Goal: Find specific page/section: Find specific page/section

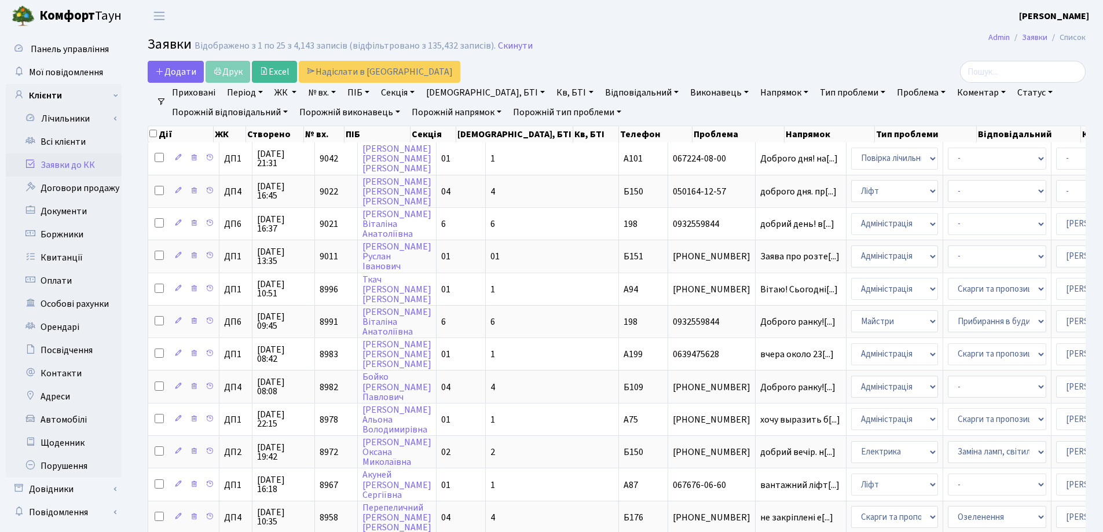
select select "25"
click at [508, 48] on link "Скинути" at bounding box center [515, 46] width 35 height 11
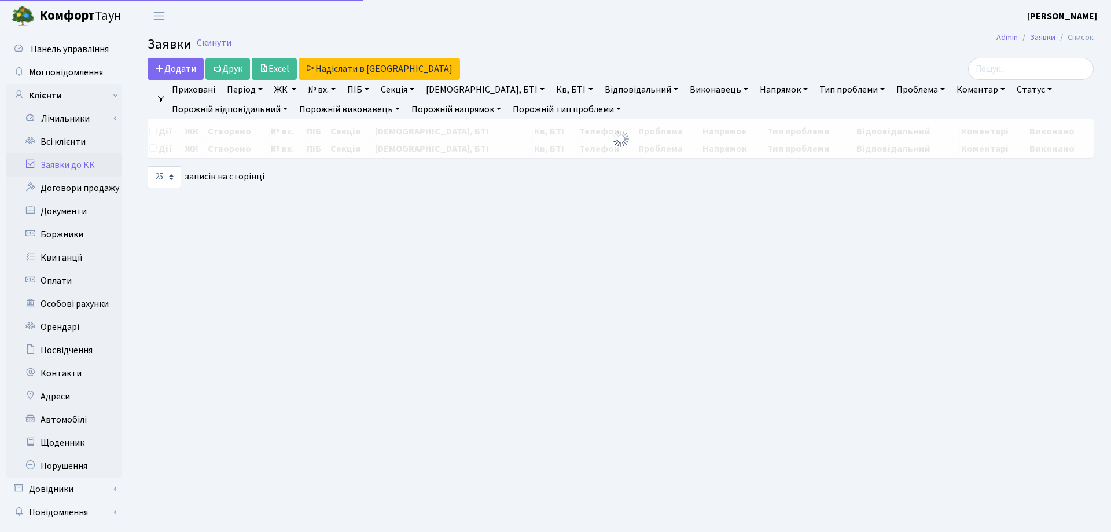
select select "25"
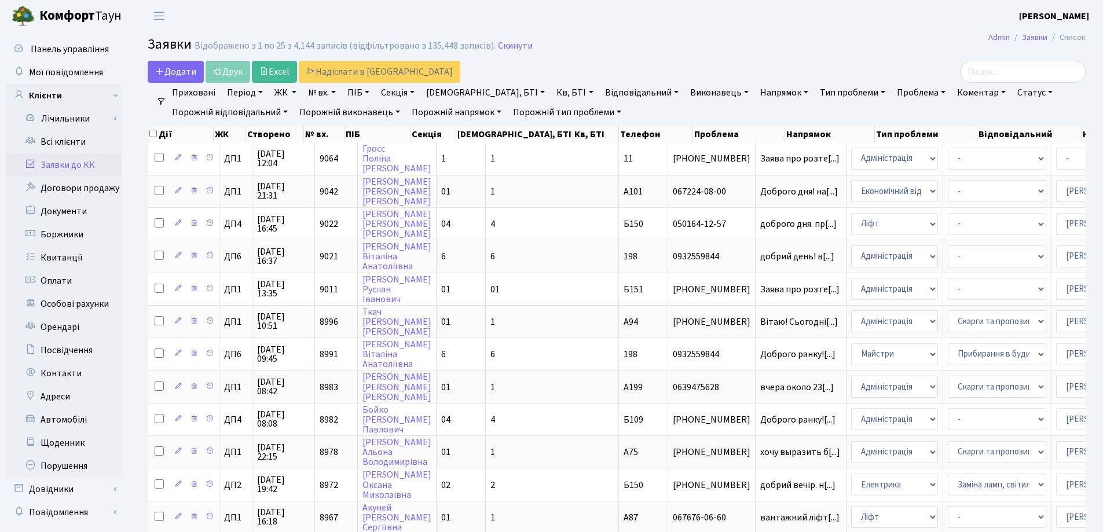
click at [63, 167] on link "Заявки до КК" at bounding box center [64, 164] width 116 height 23
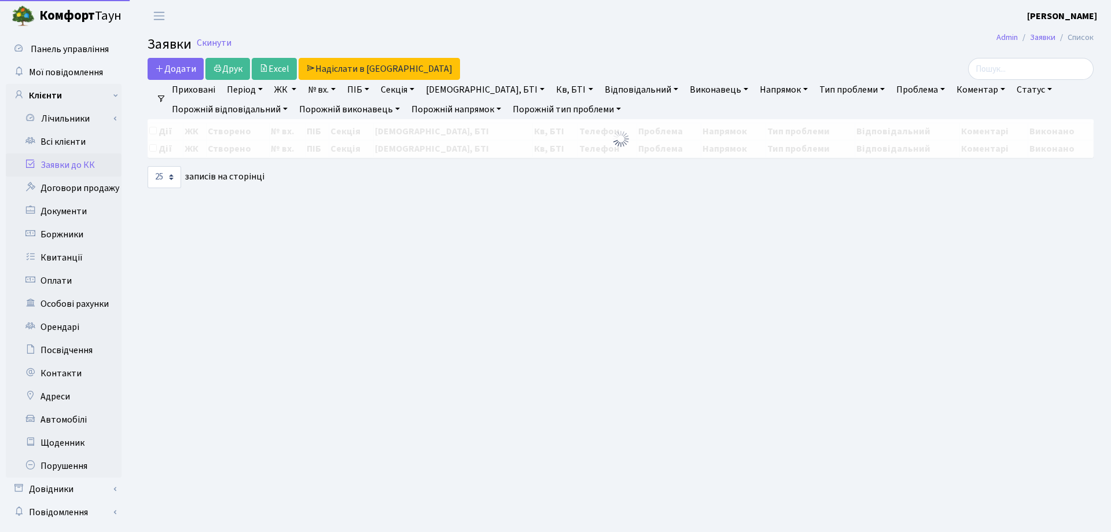
select select "25"
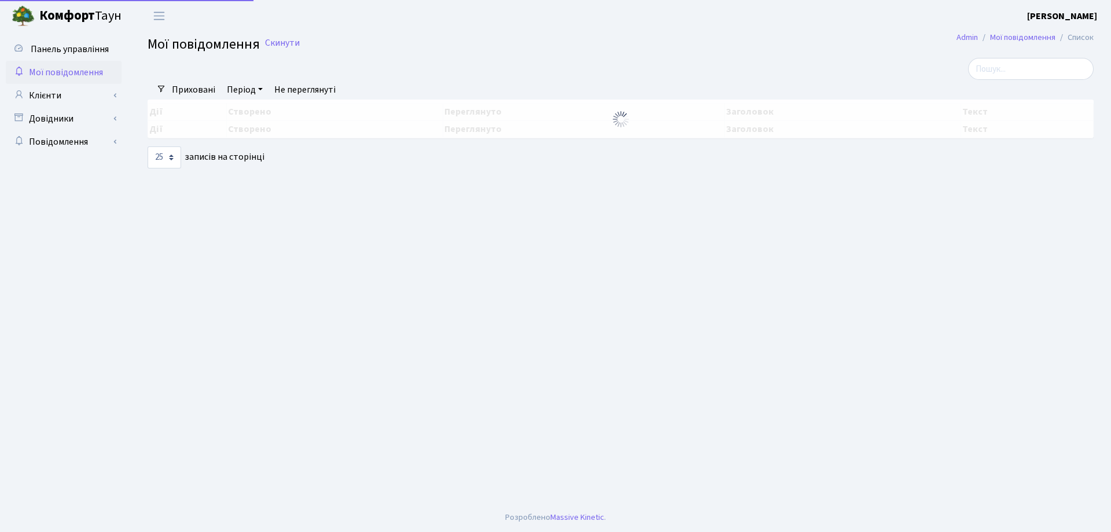
select select "25"
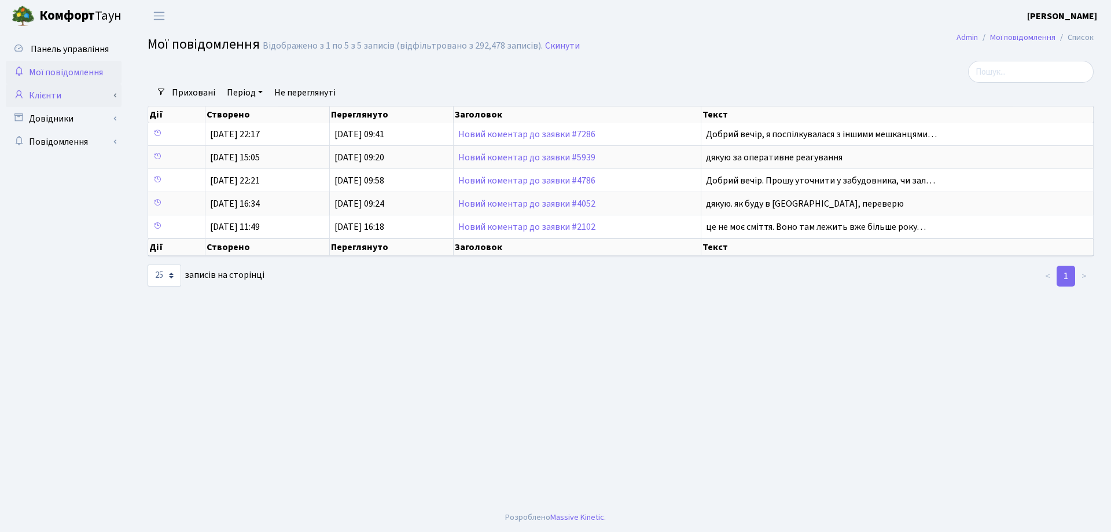
click at [57, 100] on link "Клієнти" at bounding box center [64, 95] width 116 height 23
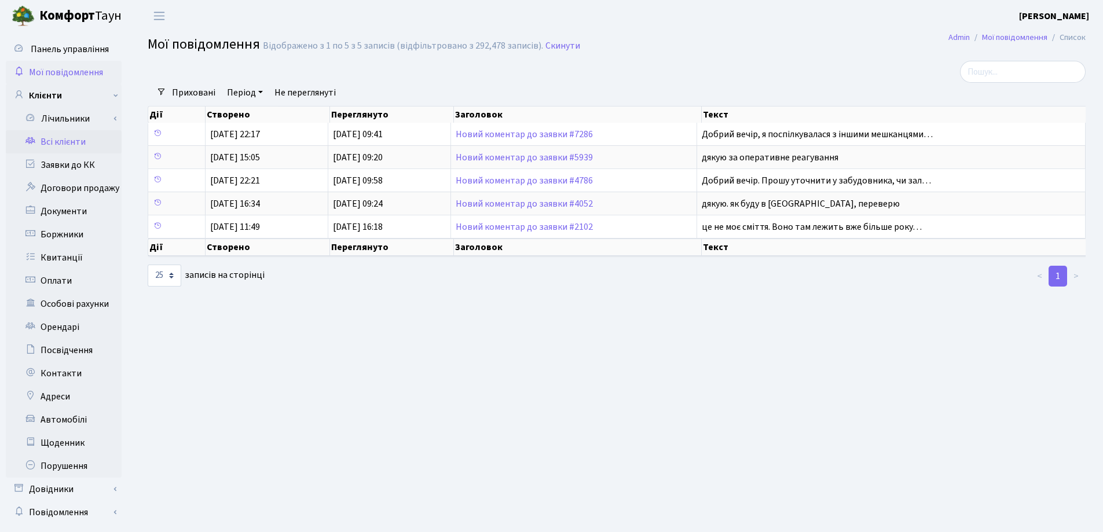
click at [79, 142] on link "Всі клієнти" at bounding box center [64, 141] width 116 height 23
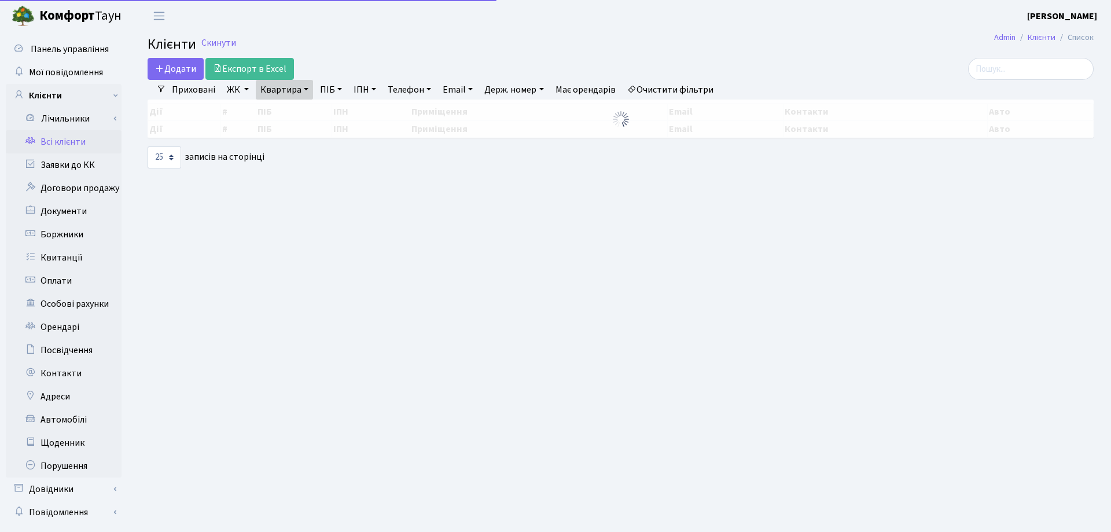
select select "25"
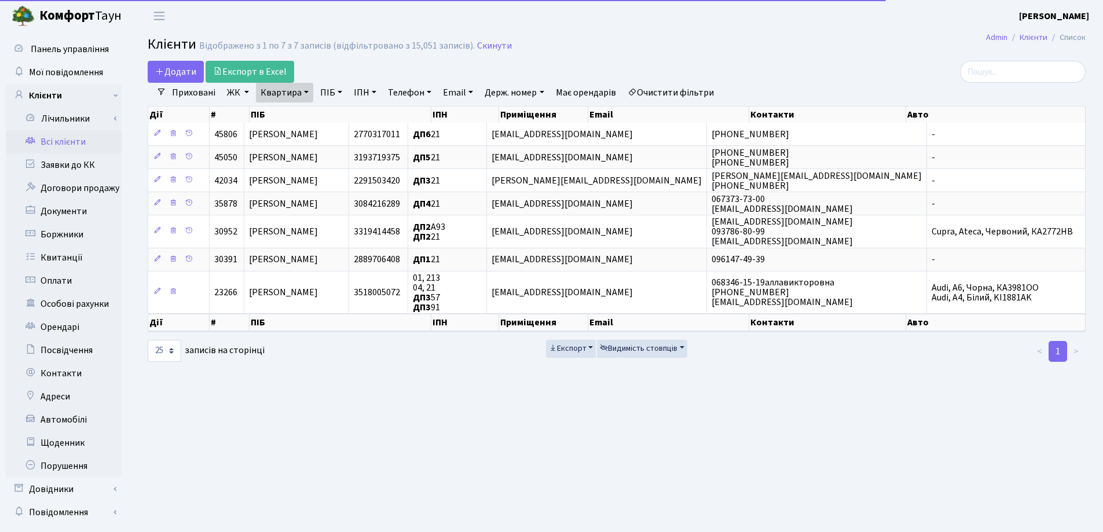
click at [91, 170] on link "Заявки до КК" at bounding box center [64, 164] width 116 height 23
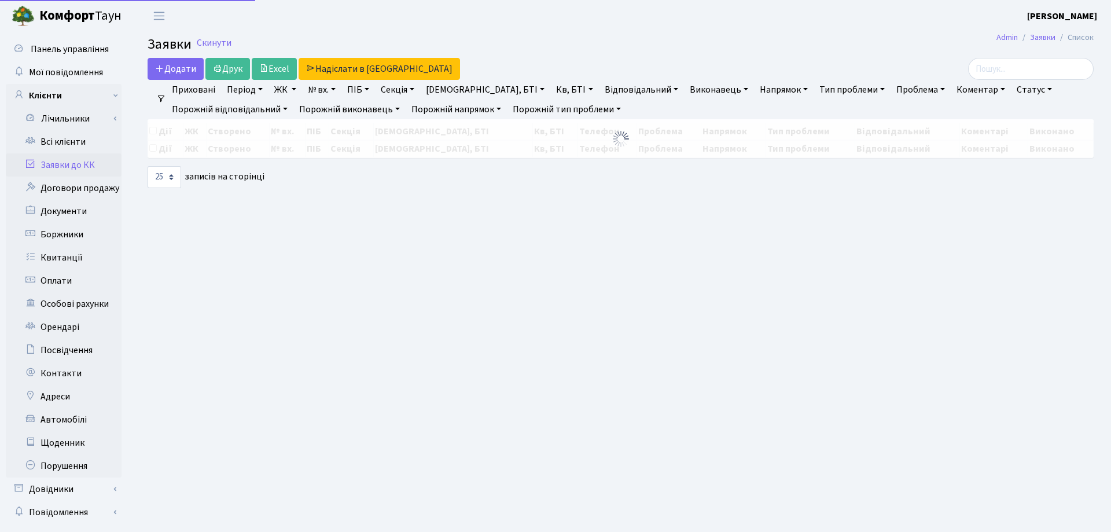
select select "25"
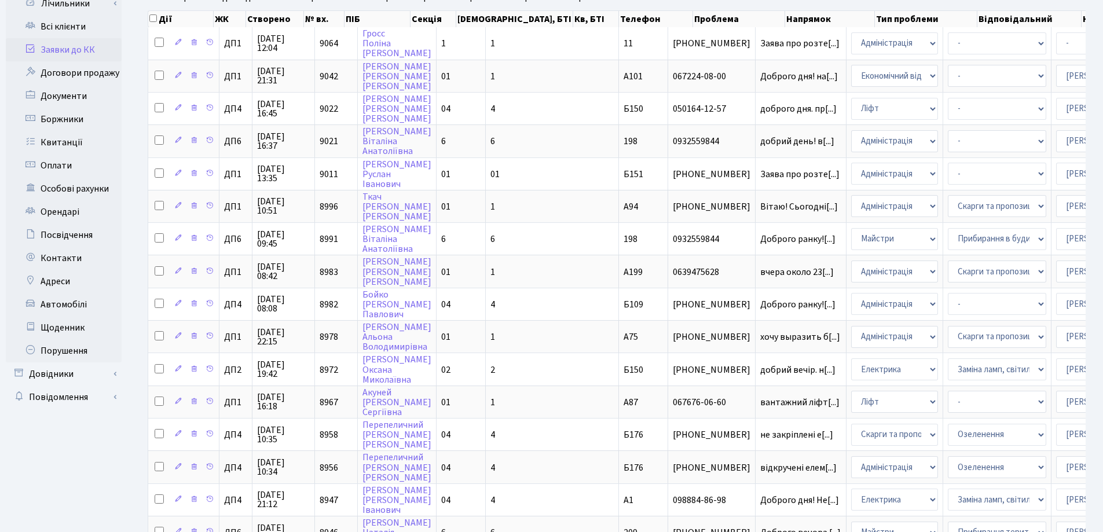
scroll to position [116, 0]
